Goal: Complete application form

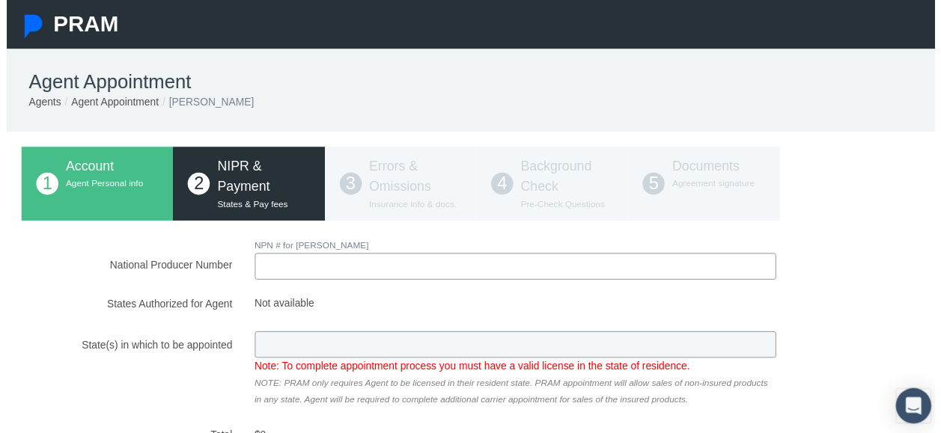
click at [495, 269] on input "National Producer Number" at bounding box center [515, 270] width 528 height 27
type input "20358617"
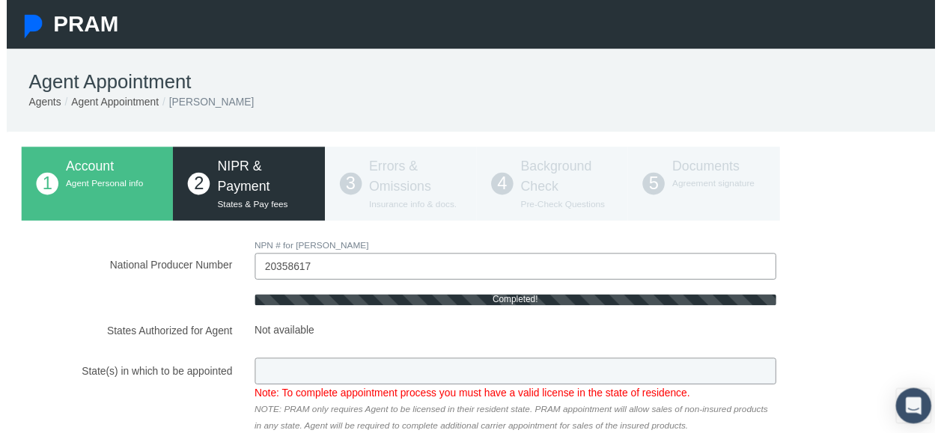
type input "NV"
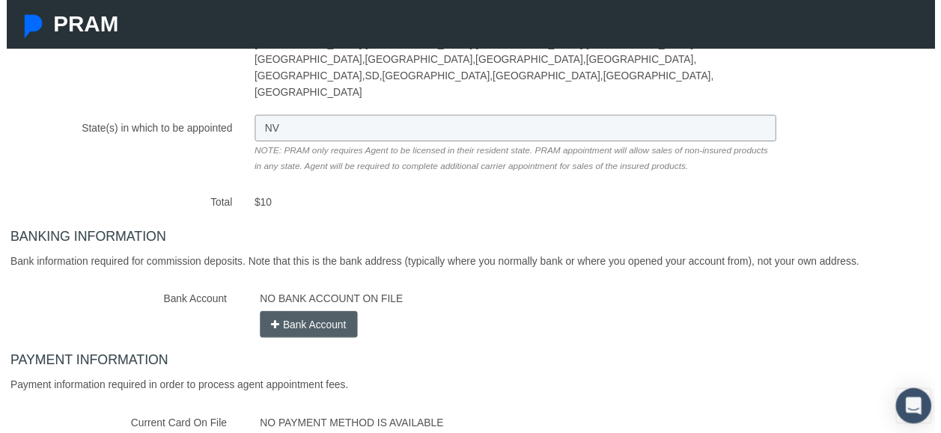
scroll to position [299, 0]
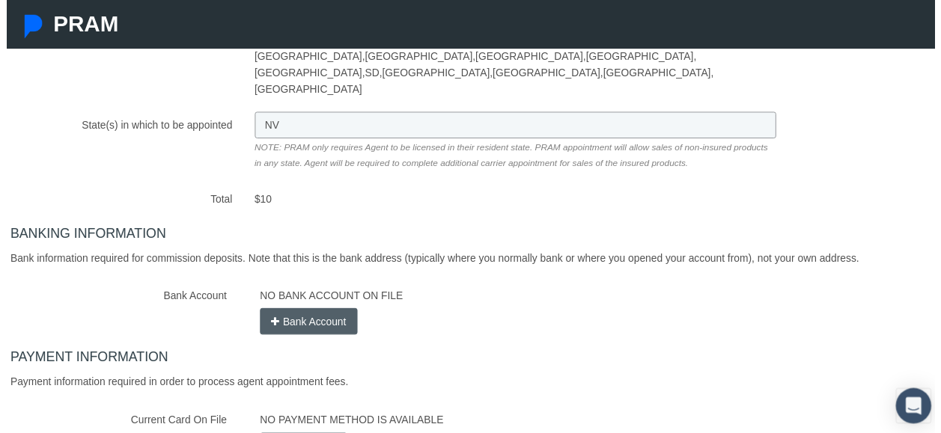
click at [301, 313] on button "Bank Account" at bounding box center [306, 326] width 99 height 27
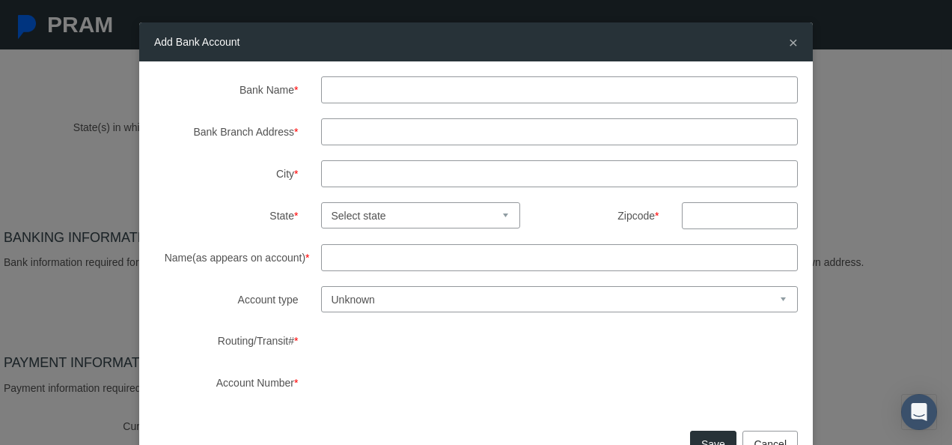
click at [422, 82] on input "Bank Name *" at bounding box center [560, 89] width 478 height 27
type input "JP Morgan Chase"
click at [379, 121] on input "Bank Branch Address *" at bounding box center [560, 131] width 478 height 27
click at [326, 223] on select "Select state Alabama Alaska Arizona Arkansas California Colorado Connecticut De…" at bounding box center [421, 215] width 200 height 26
select select "NV"
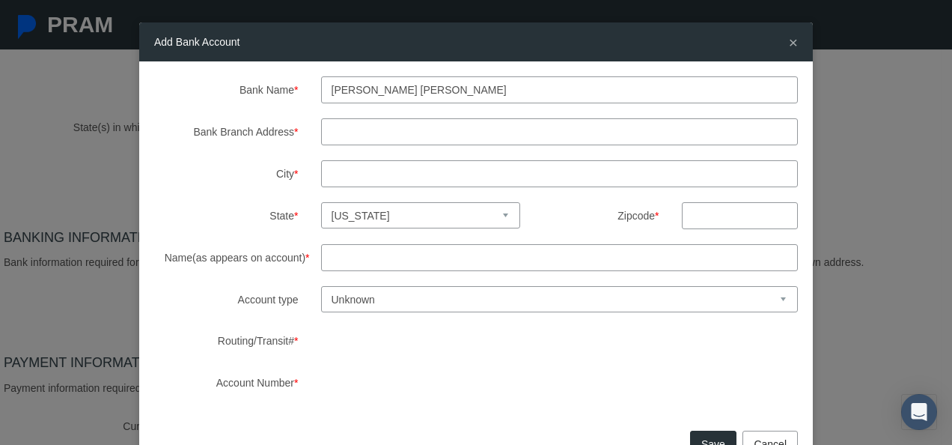
click at [321, 202] on select "Select state Alabama Alaska Arizona Arkansas California Colorado Connecticut De…" at bounding box center [421, 215] width 200 height 26
click at [716, 216] on input "text" at bounding box center [740, 215] width 116 height 27
click at [579, 287] on select "Unknown Checking Savings" at bounding box center [560, 299] width 478 height 26
select select "1"
click at [321, 286] on select "Unknown Checking Savings" at bounding box center [560, 299] width 478 height 26
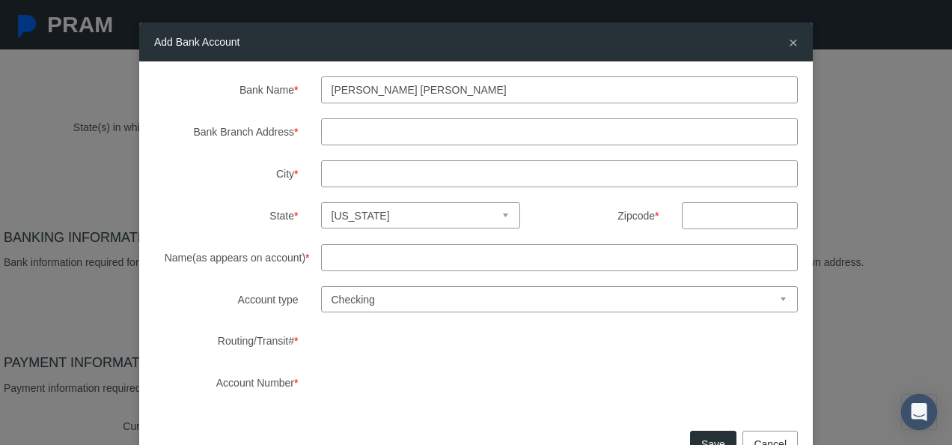
click at [541, 251] on input "Name(as appears on account) *" at bounding box center [560, 257] width 478 height 27
type input "A"
type input "Nancy Guevara"
click at [469, 126] on input "Bank Branch Address *" at bounding box center [560, 131] width 478 height 27
type input "2514 S Maryland Parkway"
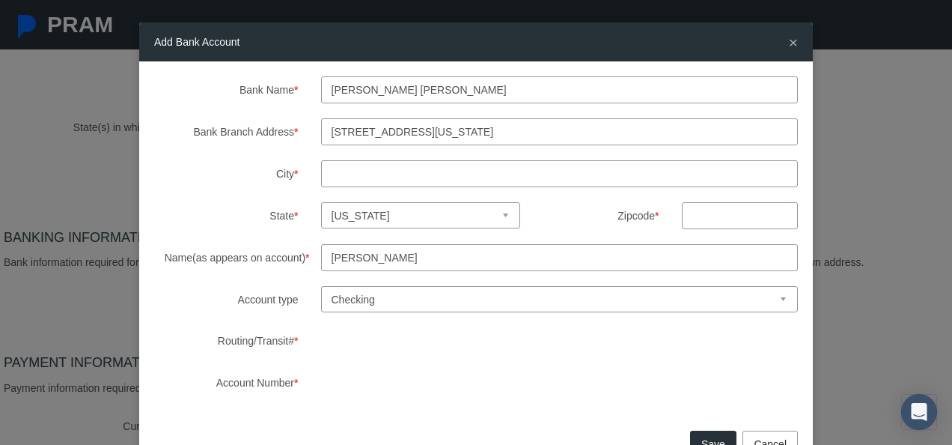
click at [460, 171] on input "City *" at bounding box center [560, 173] width 478 height 27
click at [460, 171] on input "L" at bounding box center [560, 173] width 478 height 27
type input "Las Vegas"
type input "89109"
click at [714, 433] on button "Save" at bounding box center [713, 443] width 46 height 27
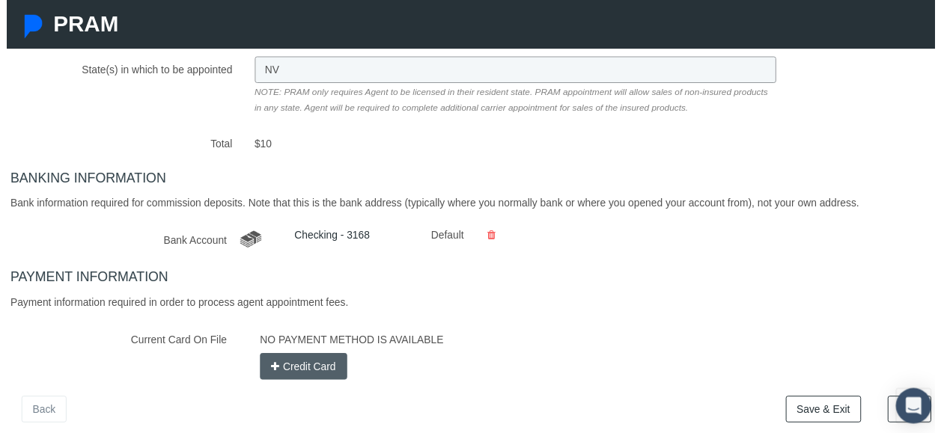
scroll to position [367, 0]
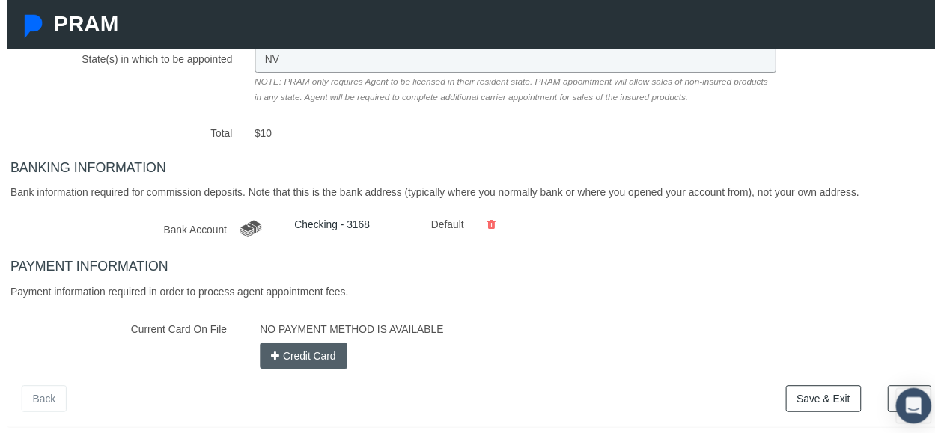
click at [308, 347] on button "Credit Card" at bounding box center [301, 360] width 88 height 27
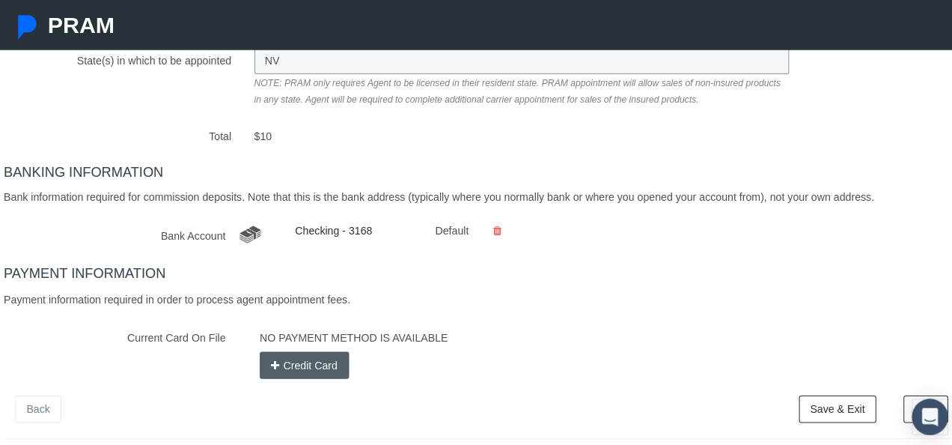
scroll to position [356, 0]
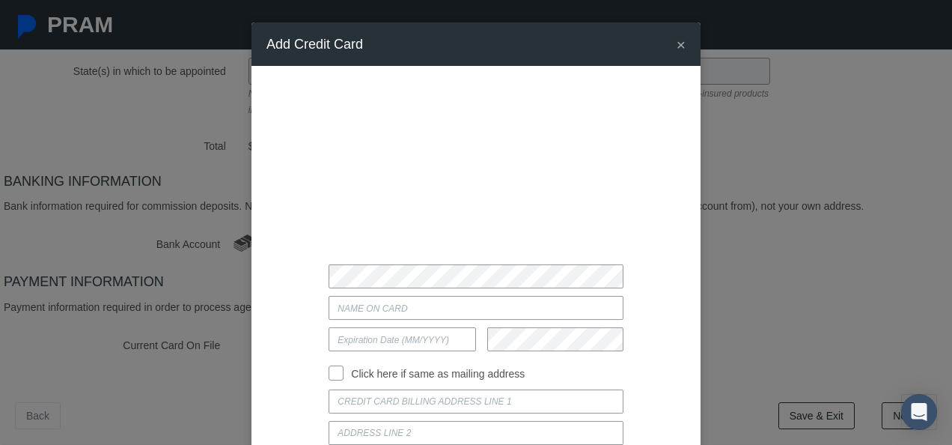
click at [192, 290] on div "× Add Credit Card" at bounding box center [476, 222] width 952 height 445
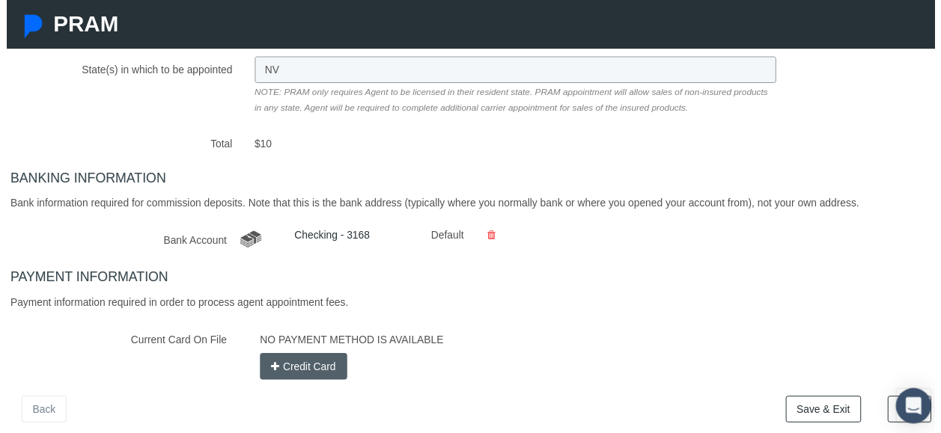
click at [283, 359] on button "Credit Card" at bounding box center [301, 372] width 88 height 27
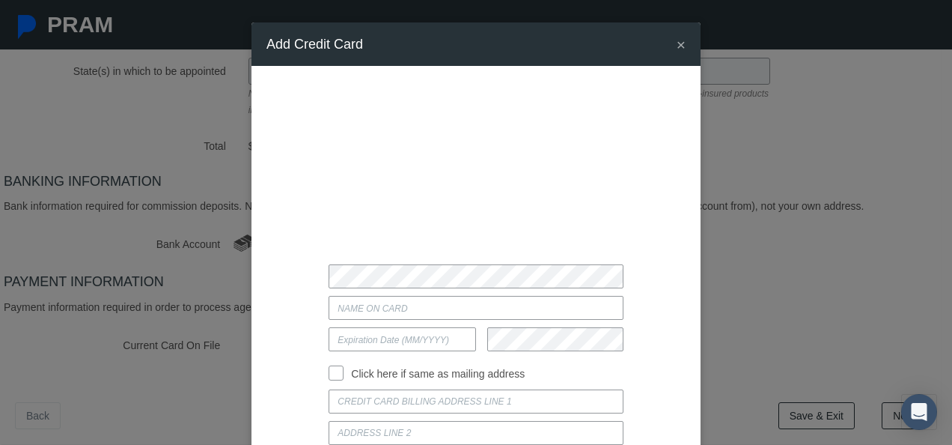
click at [370, 317] on input "Current Card On File" at bounding box center [476, 308] width 294 height 24
type input "Audrey Flores"
click at [346, 338] on input "text" at bounding box center [402, 339] width 147 height 24
type input "05 / 2009"
click at [329, 370] on input "Click here if same as mailing address" at bounding box center [336, 371] width 15 height 15
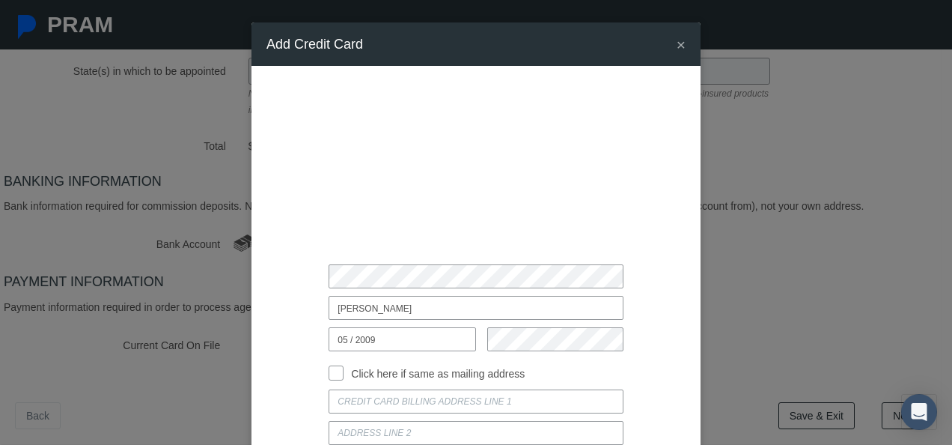
checkbox input "true"
type input "5516 HARMONY AVE."
type input "LAS VEGAS"
select select "NV"
type input "89107"
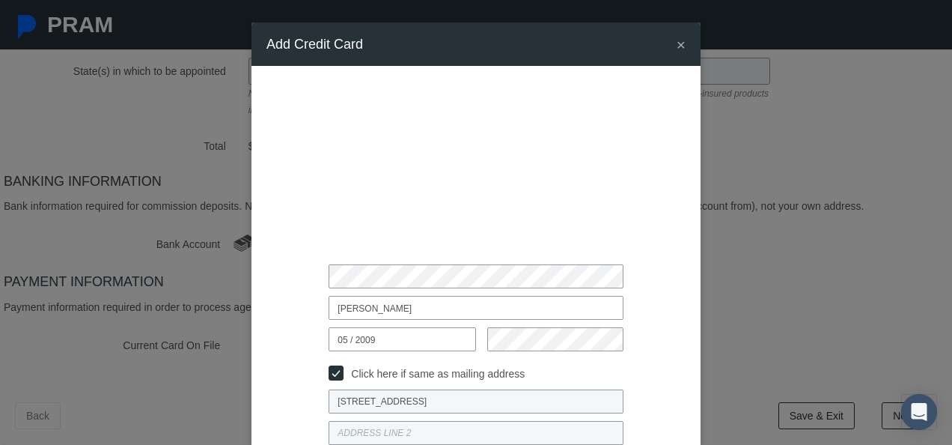
click at [680, 324] on div "Audrey Flores 05 / 2009 Click here if same as mailing address LAS VEGAS" at bounding box center [475, 297] width 419 height 433
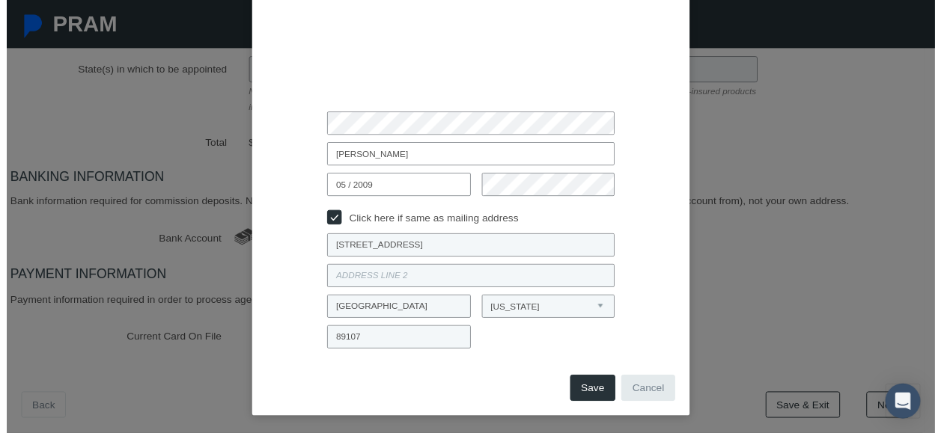
scroll to position [153, 0]
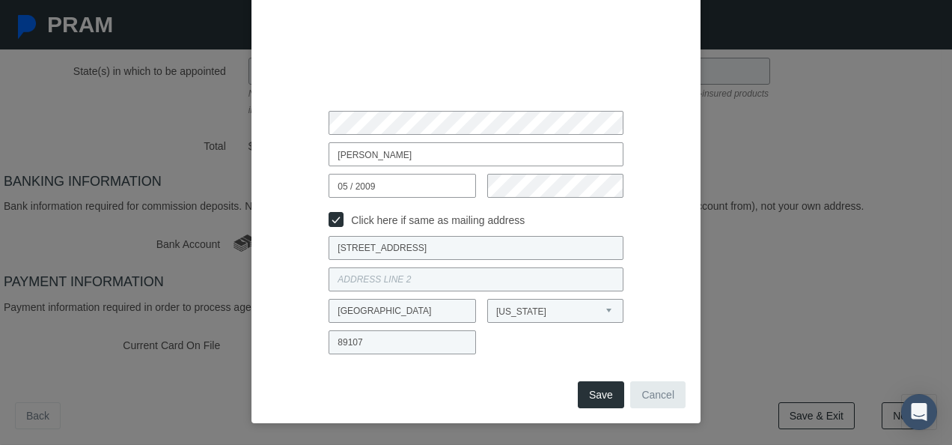
click at [596, 383] on button "Save" at bounding box center [601, 394] width 46 height 27
click at [436, 177] on input "05 / 2009" at bounding box center [402, 186] width 147 height 24
type input "05 / 2029"
click at [589, 395] on span "Save" at bounding box center [601, 394] width 24 height 12
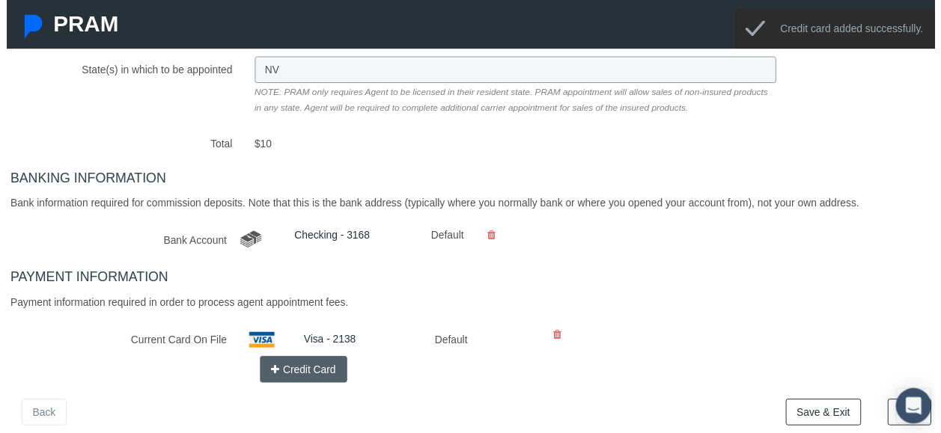
click at [564, 362] on div "1 Account Agent Personal info 2 NIPR & Payment States & Pay fees 3 4 5 *" at bounding box center [476, 112] width 952 height 668
click at [832, 222] on div "BANKING INFORMATION Bank information required for commission deposits. Note tha…" at bounding box center [476, 281] width 945 height 215
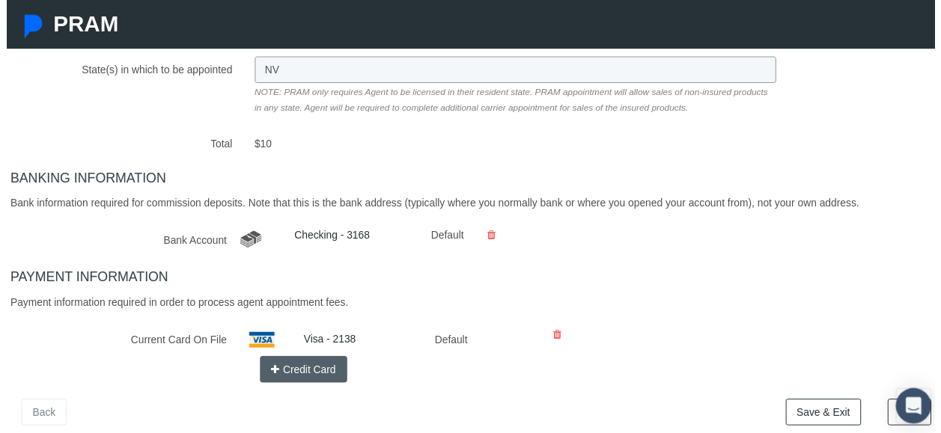
click at [803, 405] on link "Save & Exit" at bounding box center [828, 418] width 76 height 27
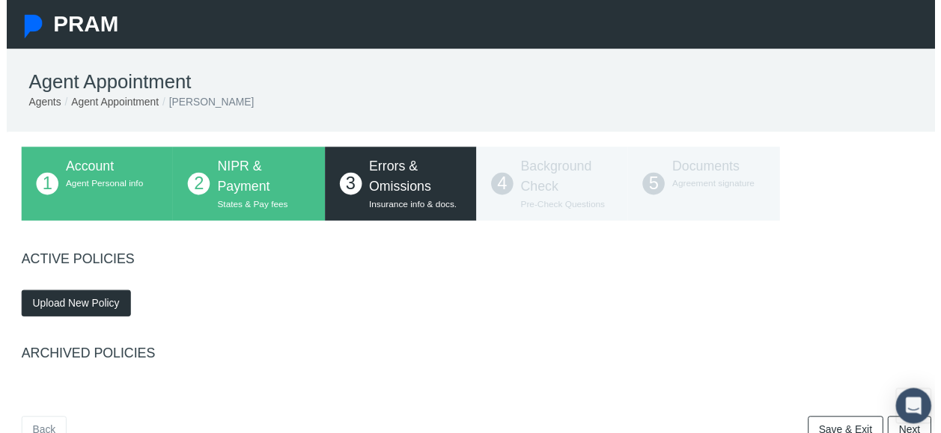
click at [53, 312] on span "Upload New Policy" at bounding box center [70, 308] width 88 height 12
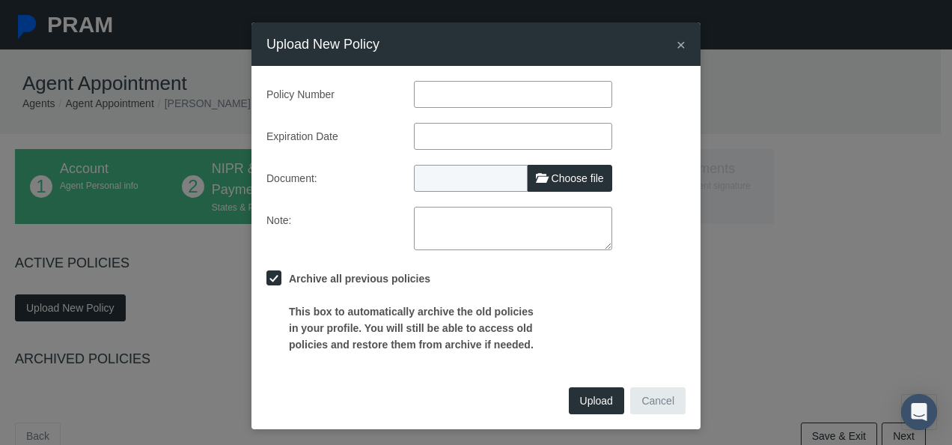
click at [481, 94] on input "text" at bounding box center [513, 94] width 198 height 27
type input "596427449"
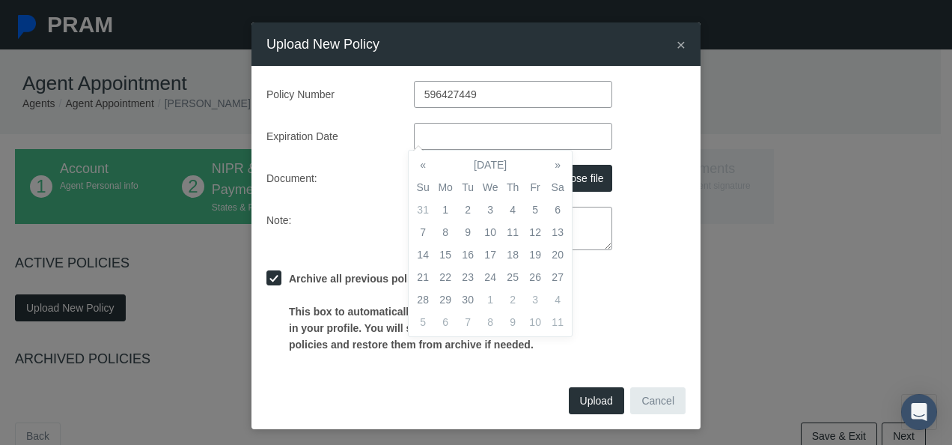
click at [471, 132] on input "text" at bounding box center [513, 136] width 198 height 27
type input "[DATE]"
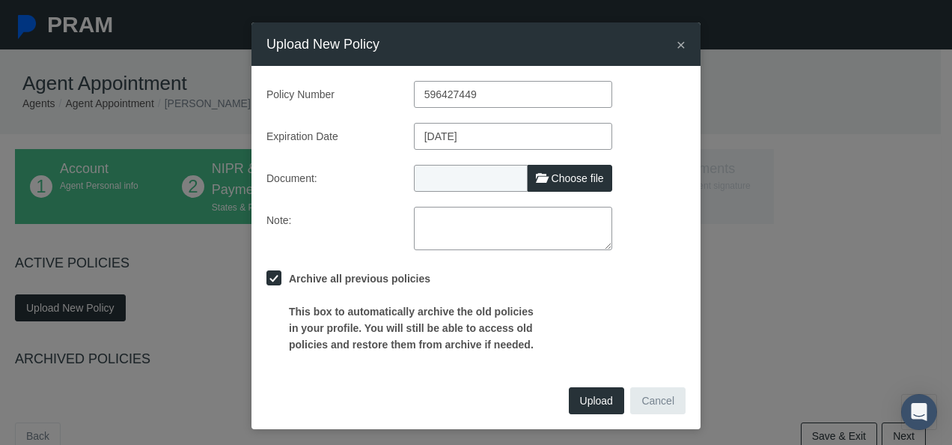
click at [687, 155] on div "Policy Number 596427449 Expiration Date 08/01/2026 Document: Choose file Note:" at bounding box center [475, 224] width 449 height 317
click at [569, 174] on span "Choose file" at bounding box center [578, 178] width 52 height 12
click at [569, 174] on input "Choose file" at bounding box center [513, 175] width 198 height 21
type input "C:\fakepath\E&O - Exp. 2026.pdf"
type input "E&O - Exp. 2026.pdf"
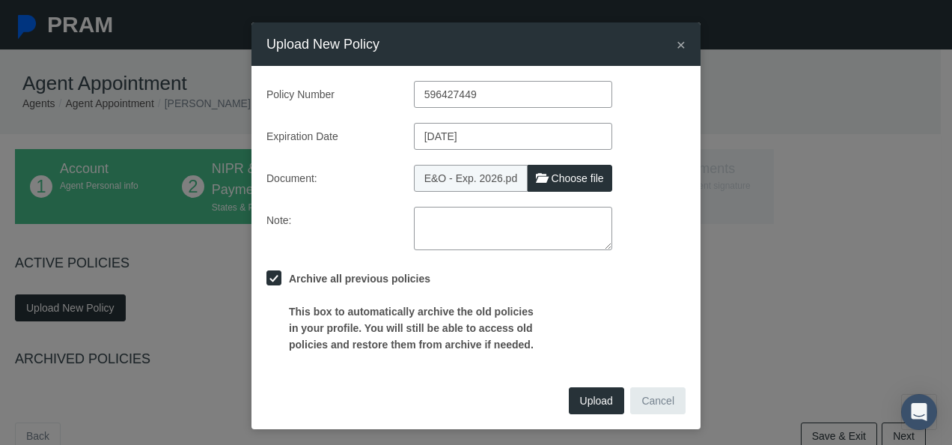
click at [580, 395] on span "Upload" at bounding box center [596, 400] width 33 height 12
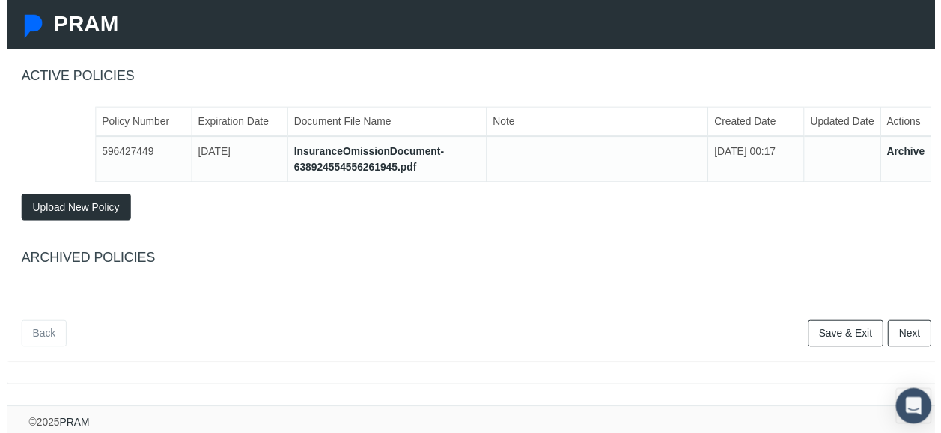
scroll to position [197, 0]
click at [835, 327] on link "Save & Exit" at bounding box center [850, 338] width 76 height 27
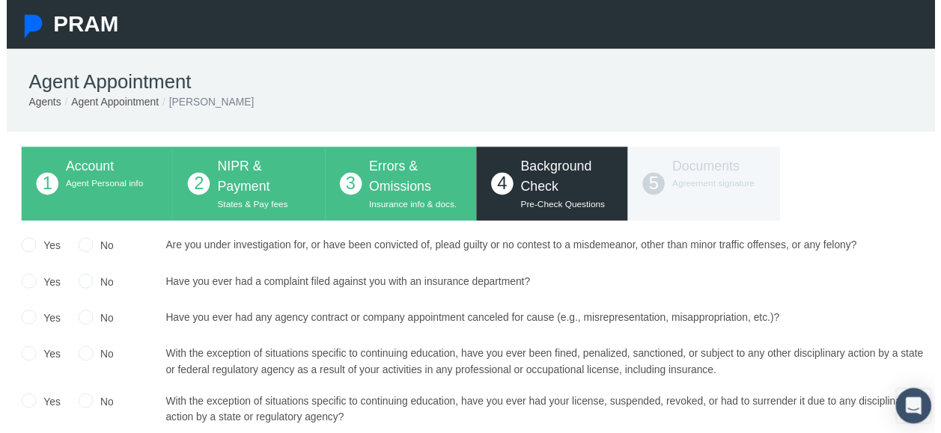
click at [85, 251] on input "No" at bounding box center [80, 247] width 15 height 15
radio input "true"
click at [80, 289] on input "No" at bounding box center [80, 284] width 15 height 15
radio input "true"
click at [75, 329] on div "No" at bounding box center [91, 325] width 36 height 22
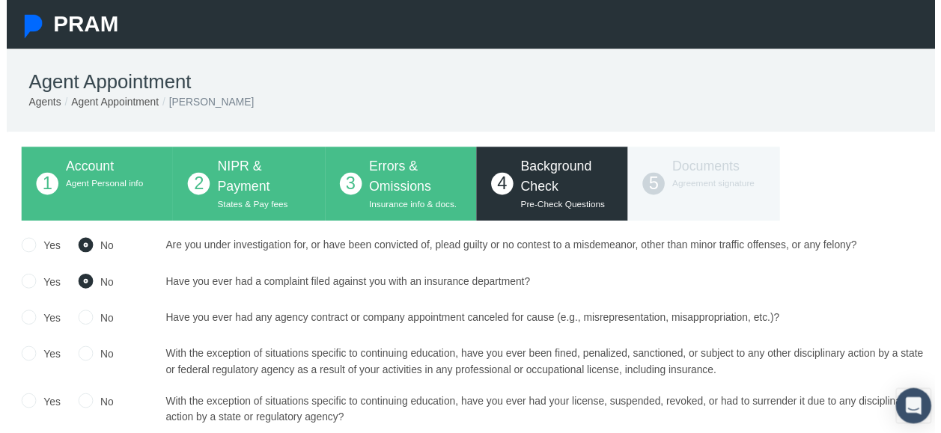
click at [82, 323] on input "No" at bounding box center [80, 321] width 15 height 15
radio input "true"
click at [81, 358] on input "No" at bounding box center [80, 357] width 15 height 15
radio input "true"
click at [77, 398] on input "No" at bounding box center [80, 405] width 15 height 15
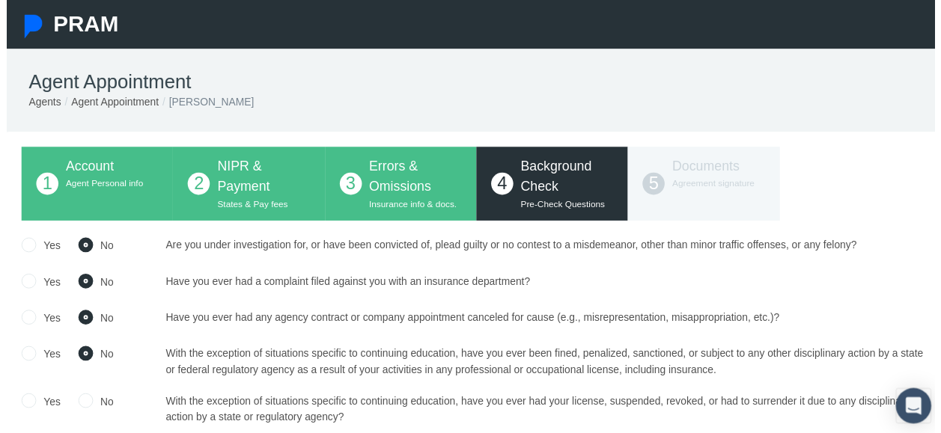
radio input "true"
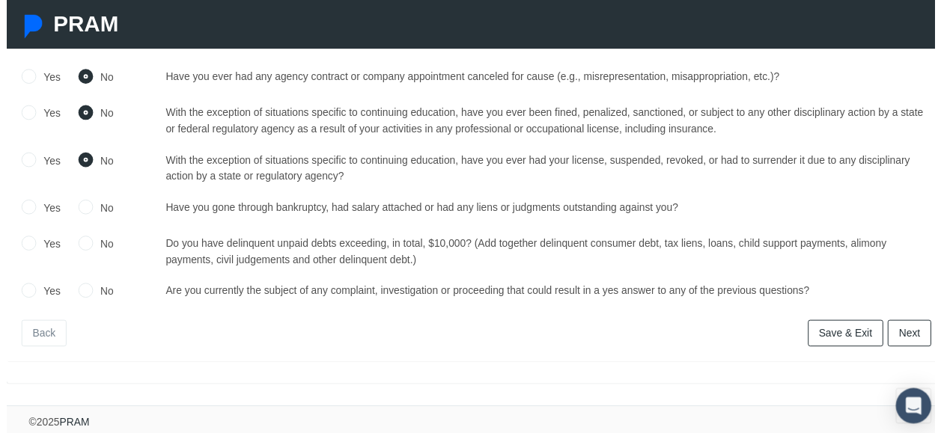
scroll to position [253, 0]
click at [87, 202] on input "No" at bounding box center [80, 209] width 15 height 15
radio input "true"
click at [75, 239] on input "No" at bounding box center [80, 246] width 15 height 15
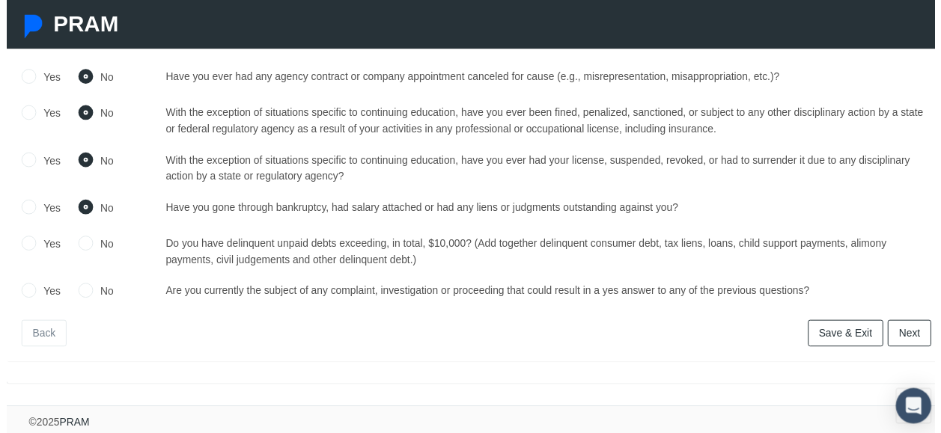
radio input "true"
click at [82, 287] on input "No" at bounding box center [80, 294] width 15 height 15
radio input "true"
click at [895, 325] on link "Next" at bounding box center [915, 338] width 44 height 27
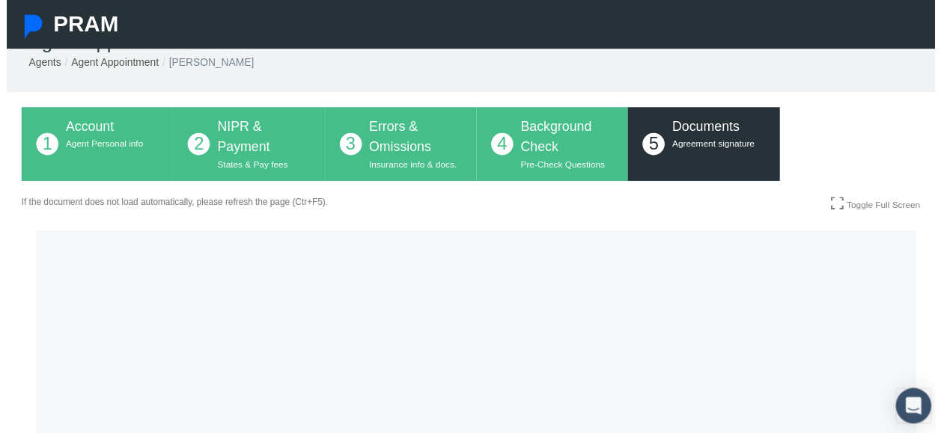
scroll to position [0, 0]
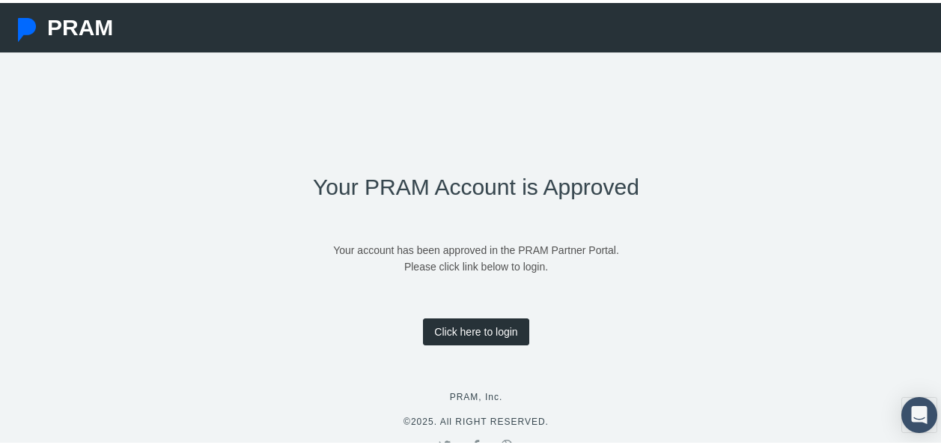
click at [475, 329] on link "Click here to login" at bounding box center [476, 328] width 106 height 27
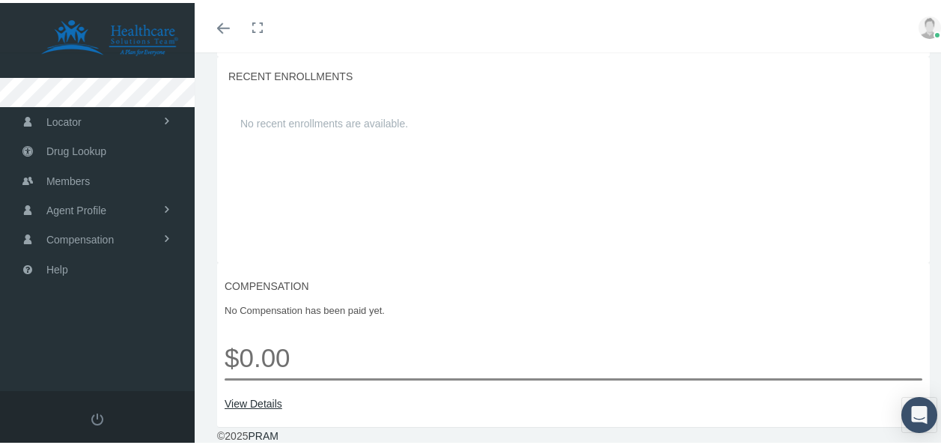
scroll to position [1309, 0]
